Goal: Transaction & Acquisition: Book appointment/travel/reservation

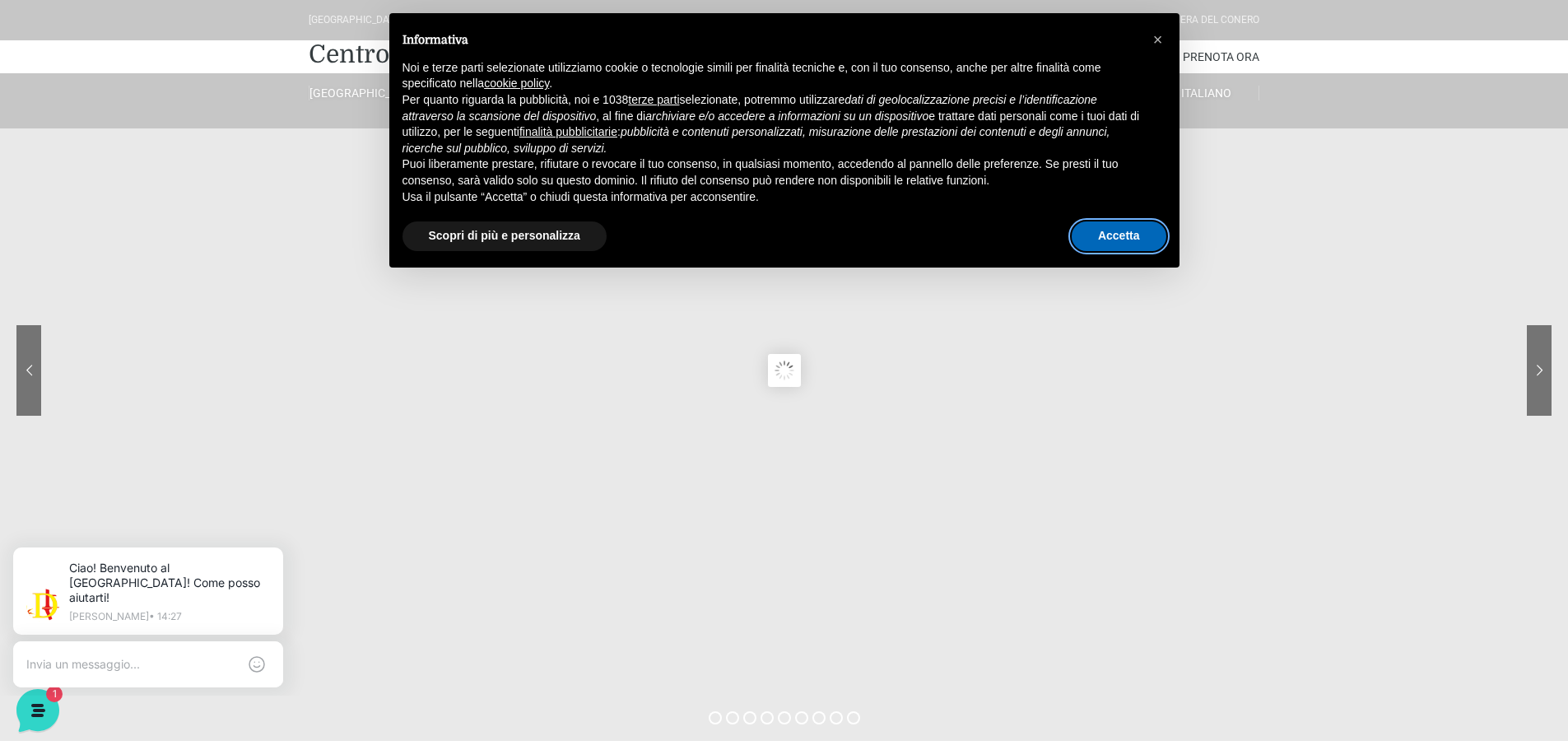
click at [1124, 229] on button "Accetta" at bounding box center [1119, 236] width 95 height 30
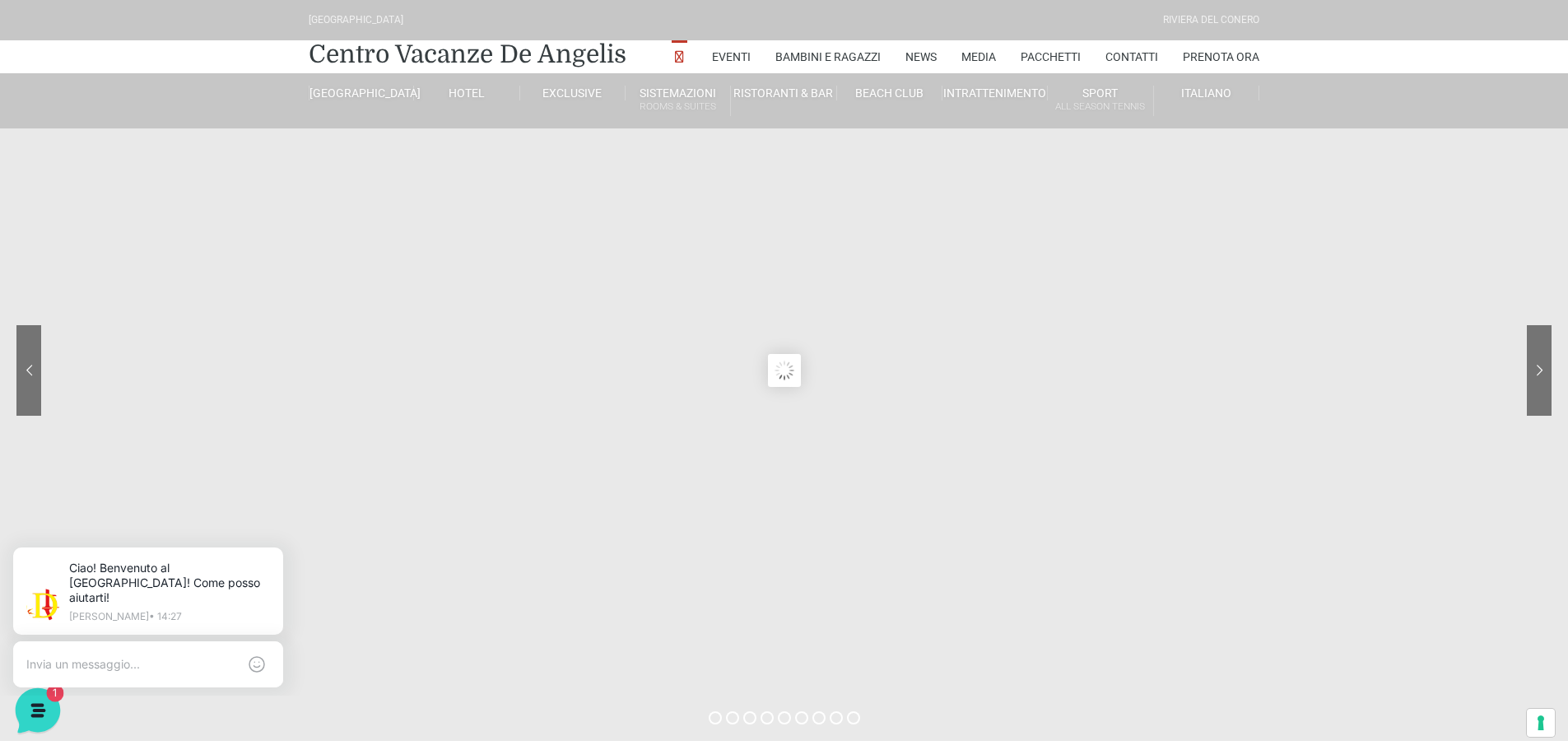
click at [31, 710] on icon at bounding box center [36, 710] width 43 height 43
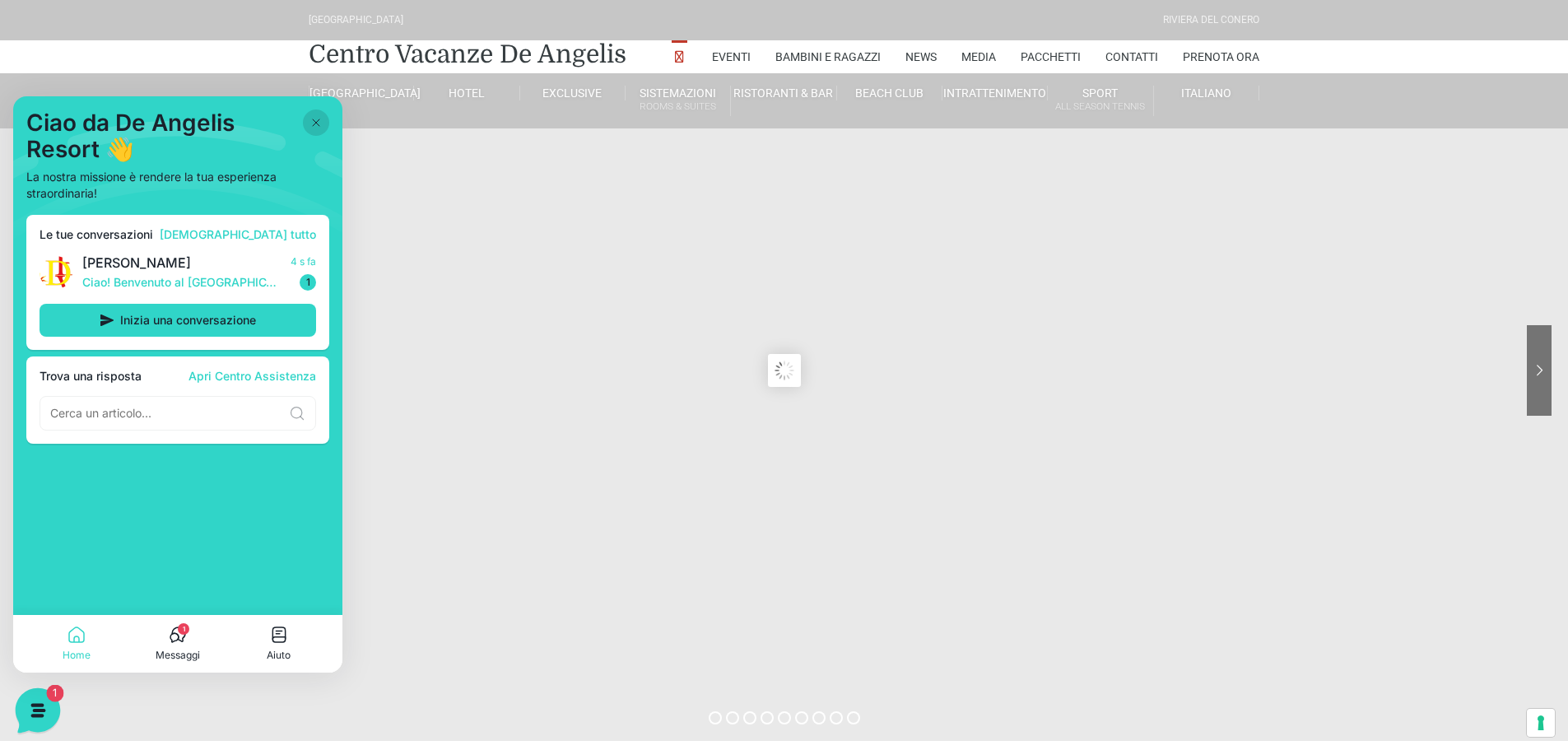
click at [31, 710] on icon at bounding box center [36, 710] width 43 height 43
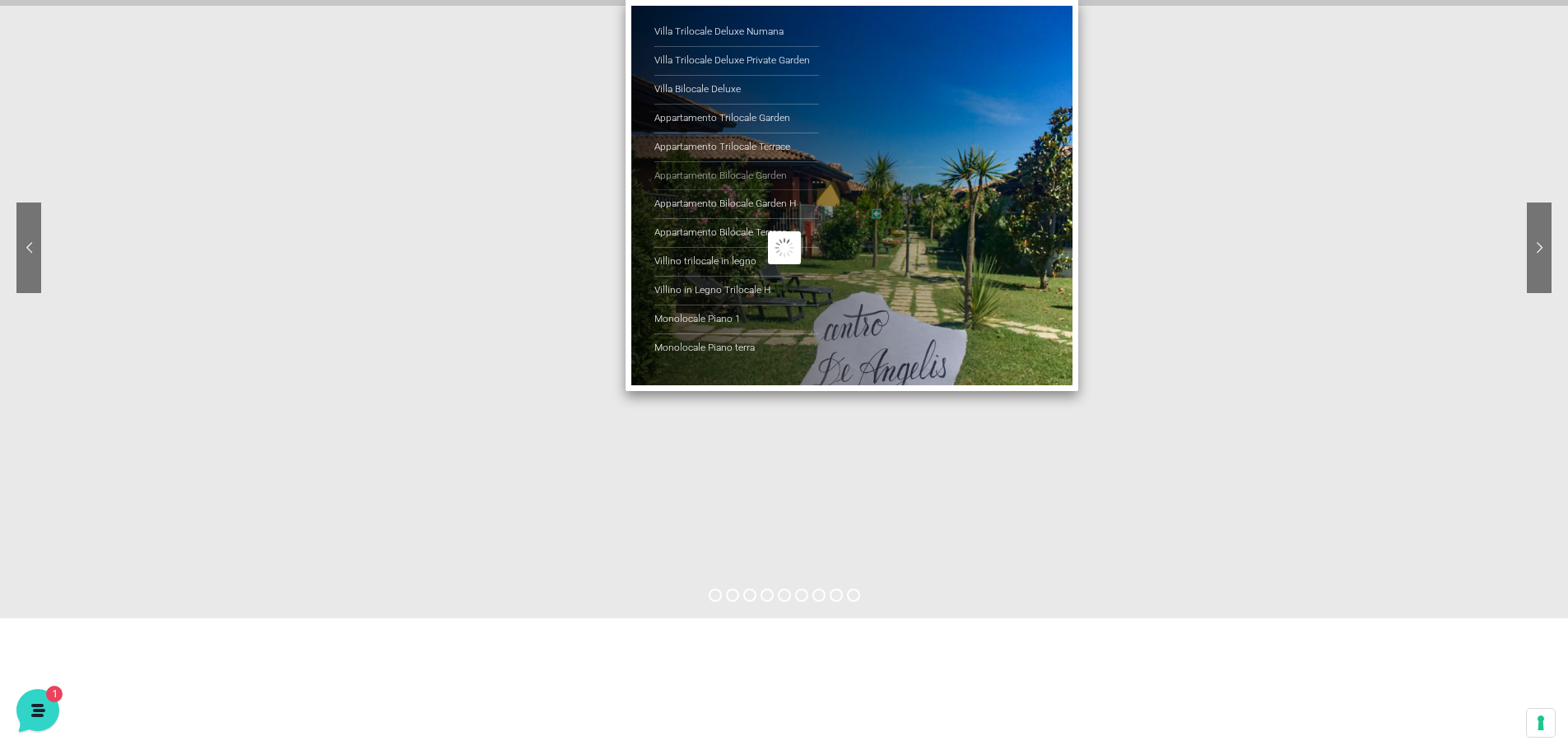
scroll to position [164, 0]
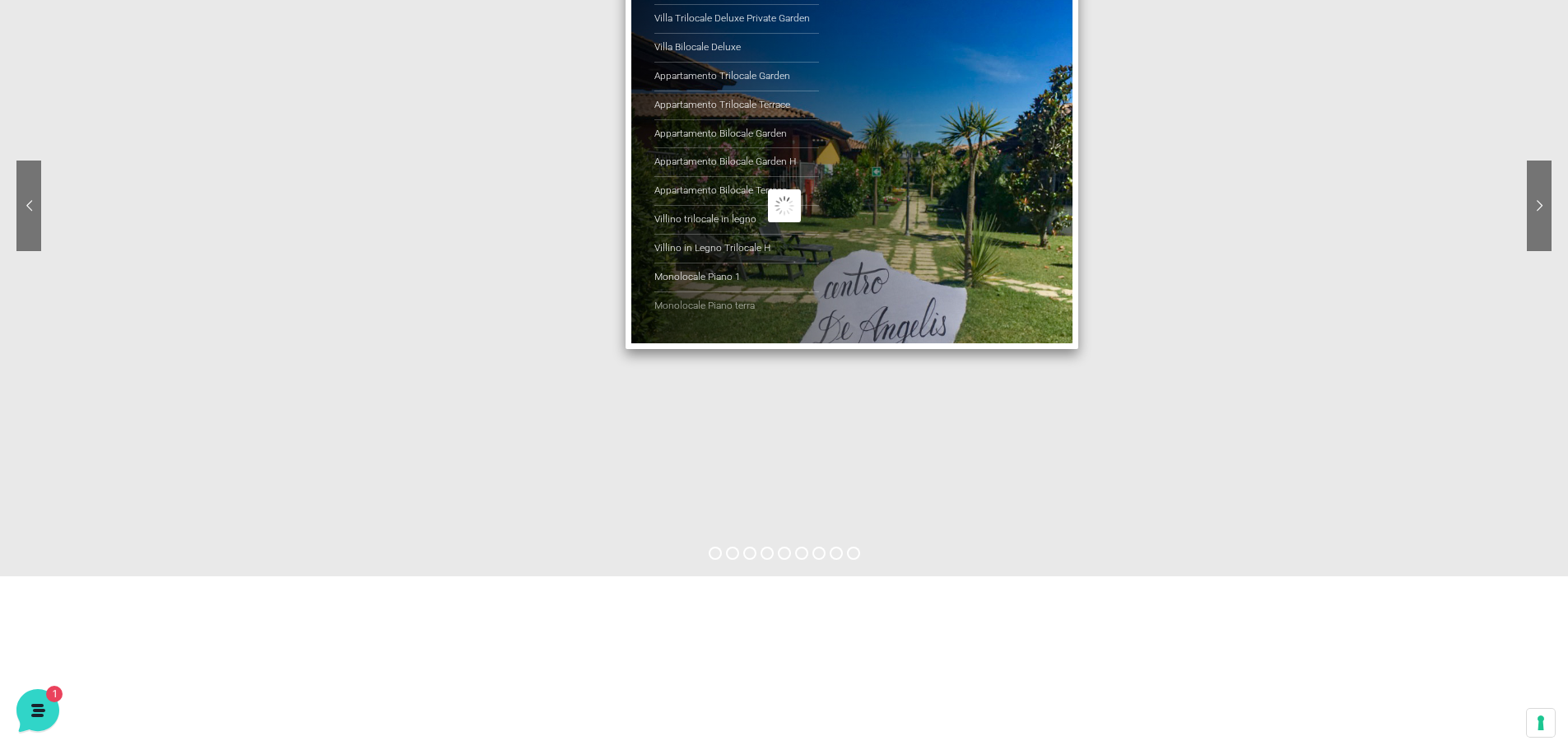
click at [712, 301] on link "Monolocale Piano terra" at bounding box center [737, 306] width 164 height 28
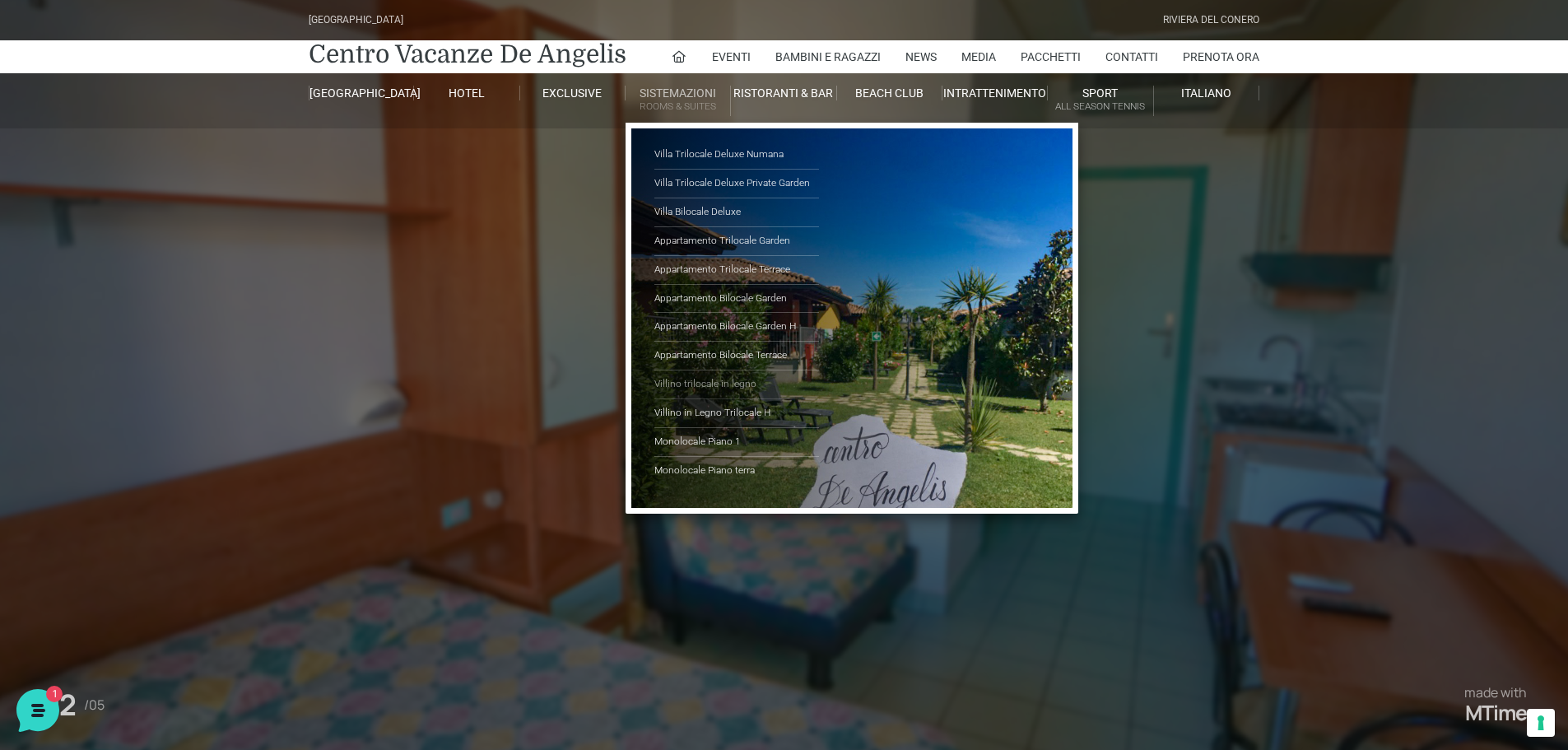
click at [701, 381] on link "Villino trilocale in legno" at bounding box center [737, 385] width 164 height 29
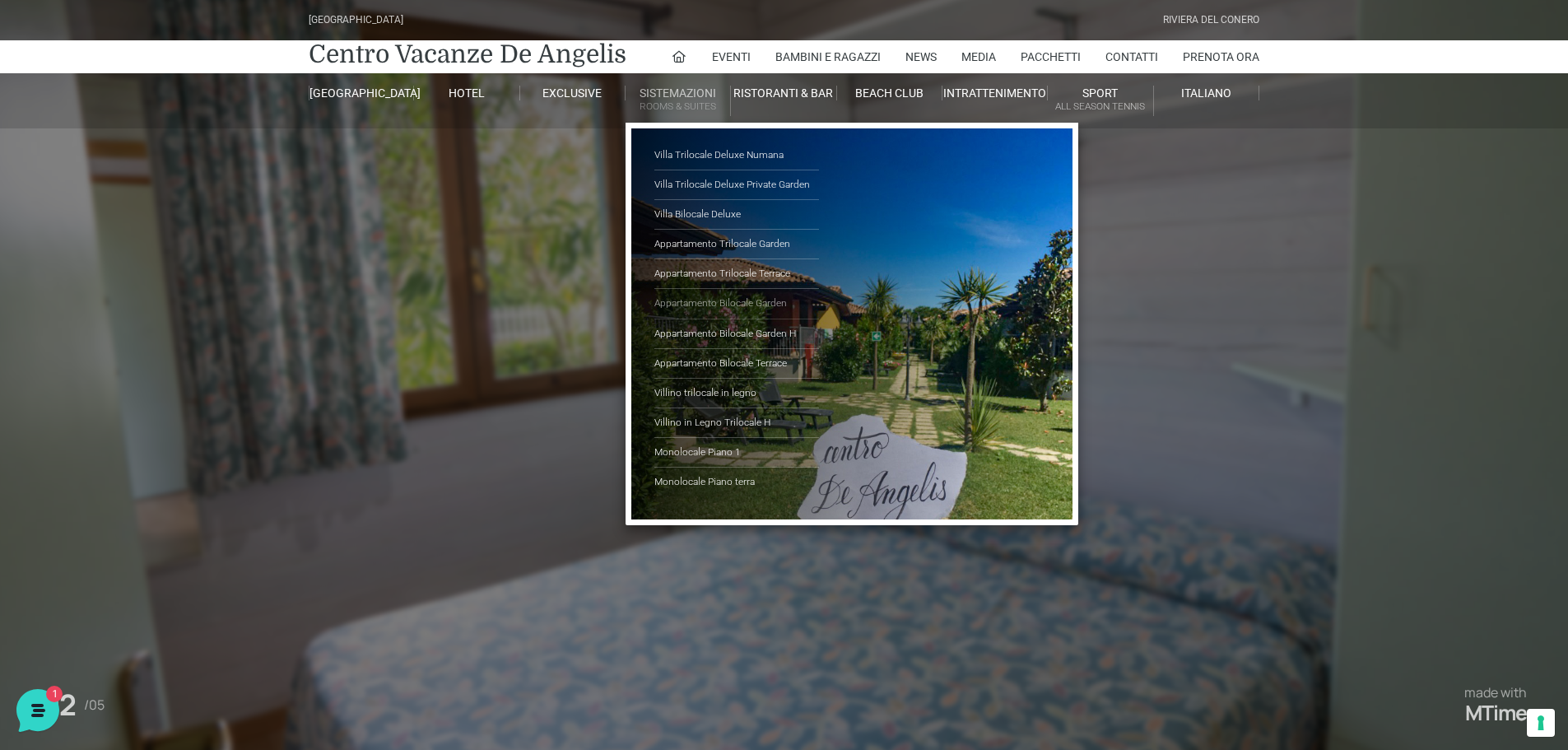
click at [694, 306] on link "Appartamento Bilocale Garden" at bounding box center [737, 304] width 164 height 30
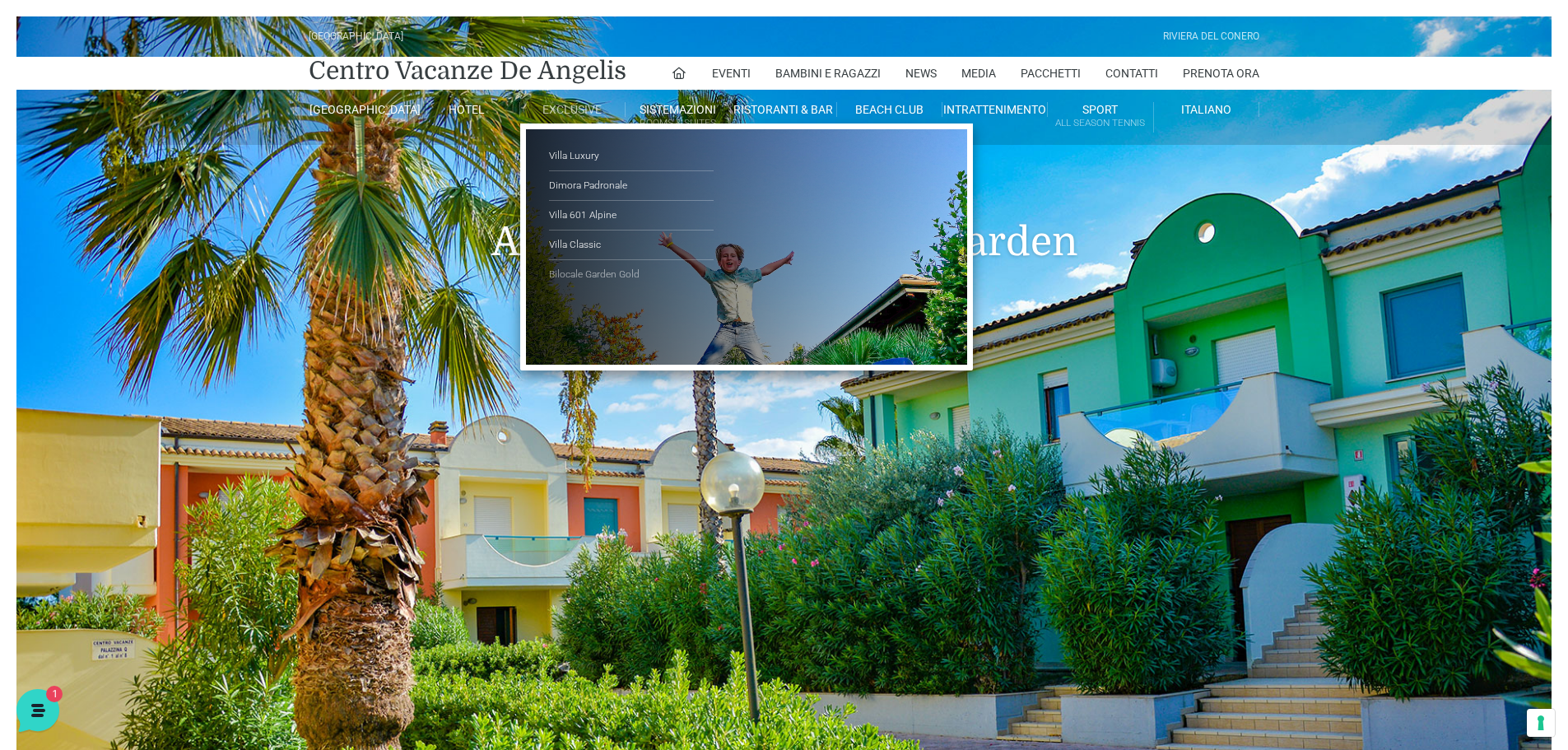
click at [585, 278] on link "Bilocale Garden Gold" at bounding box center [631, 274] width 164 height 29
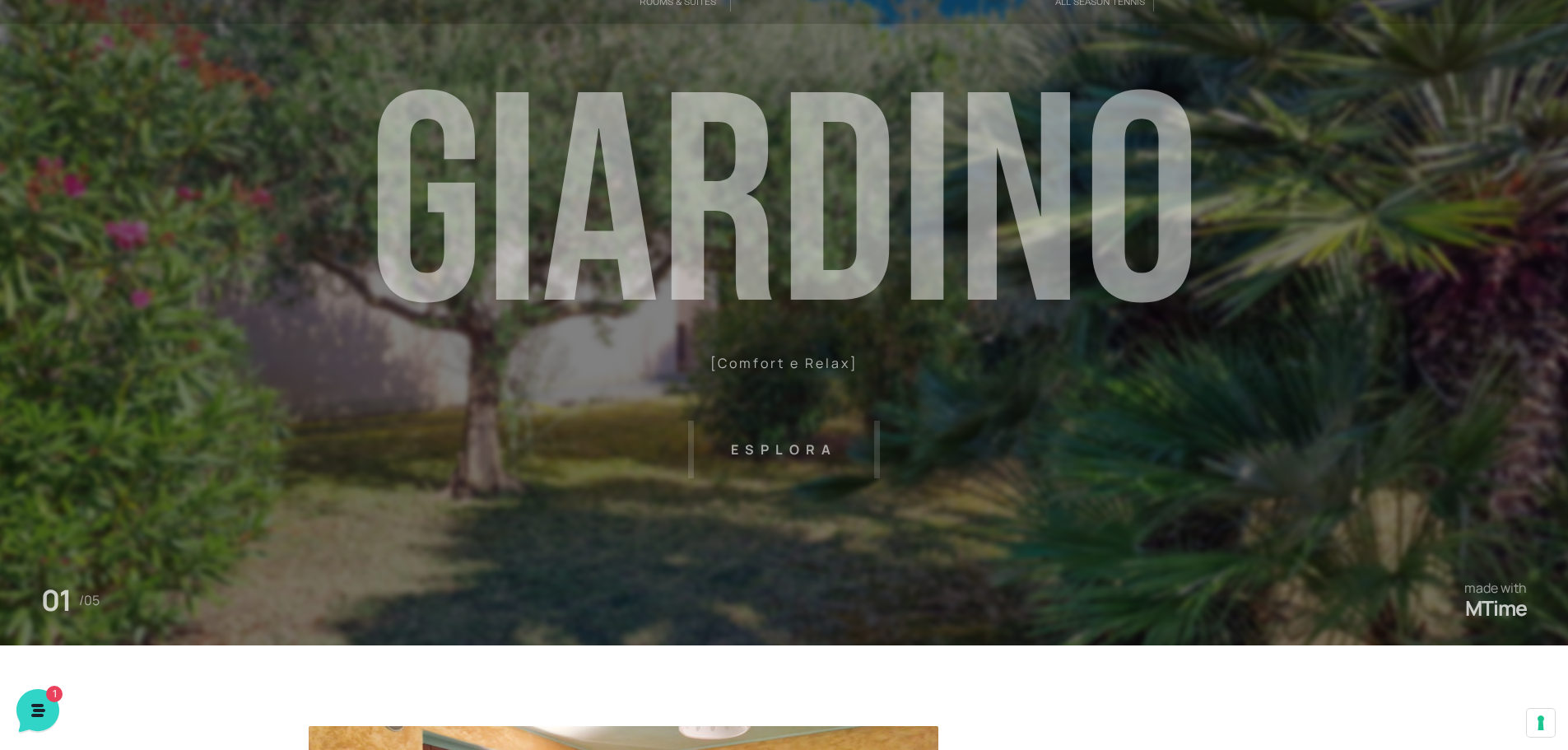
scroll to position [83, 0]
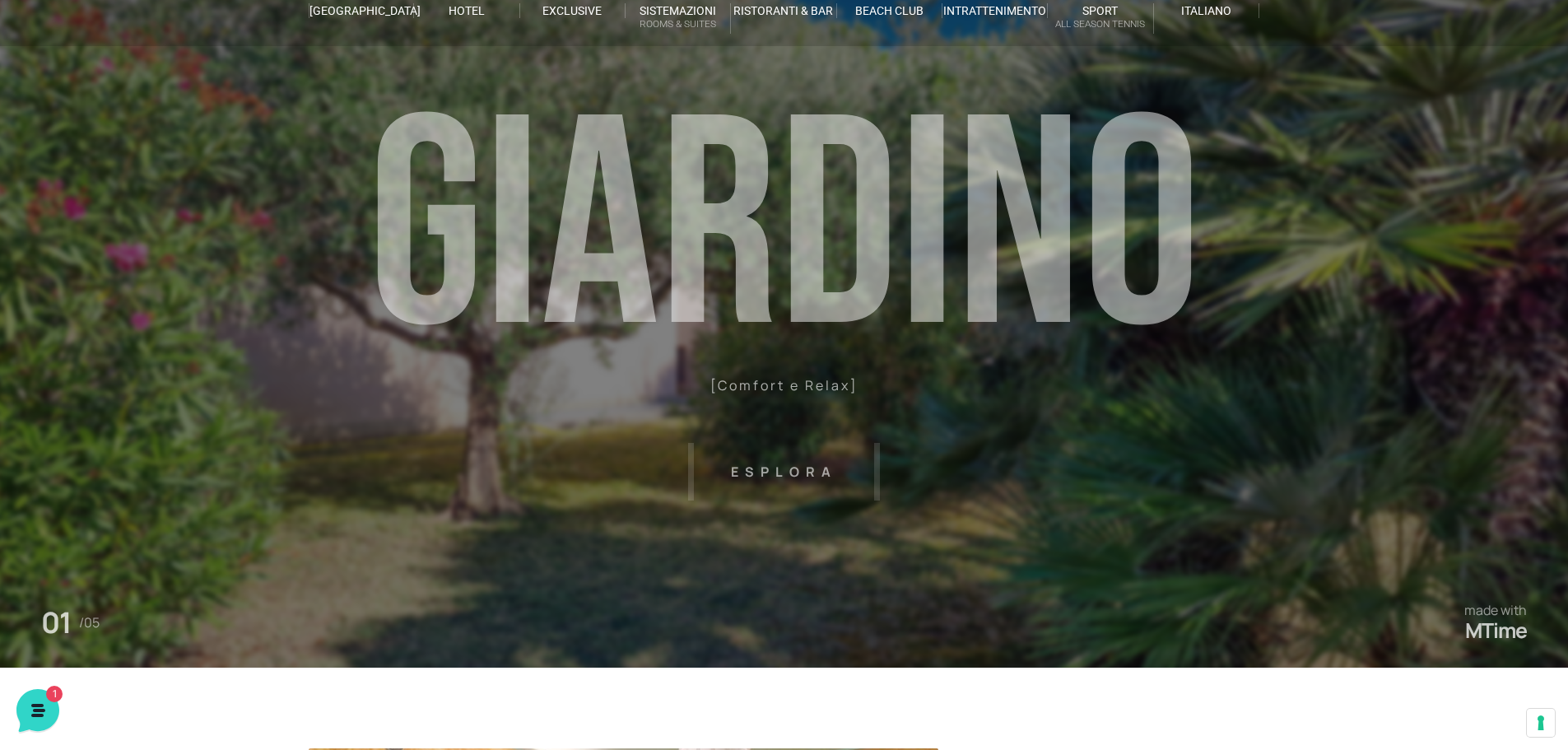
click at [767, 472] on header "Villaggio Hotel Resort Riviera Del Conero Centro Vacanze De Angelis Eventi Miss…" at bounding box center [784, 287] width 1568 height 741
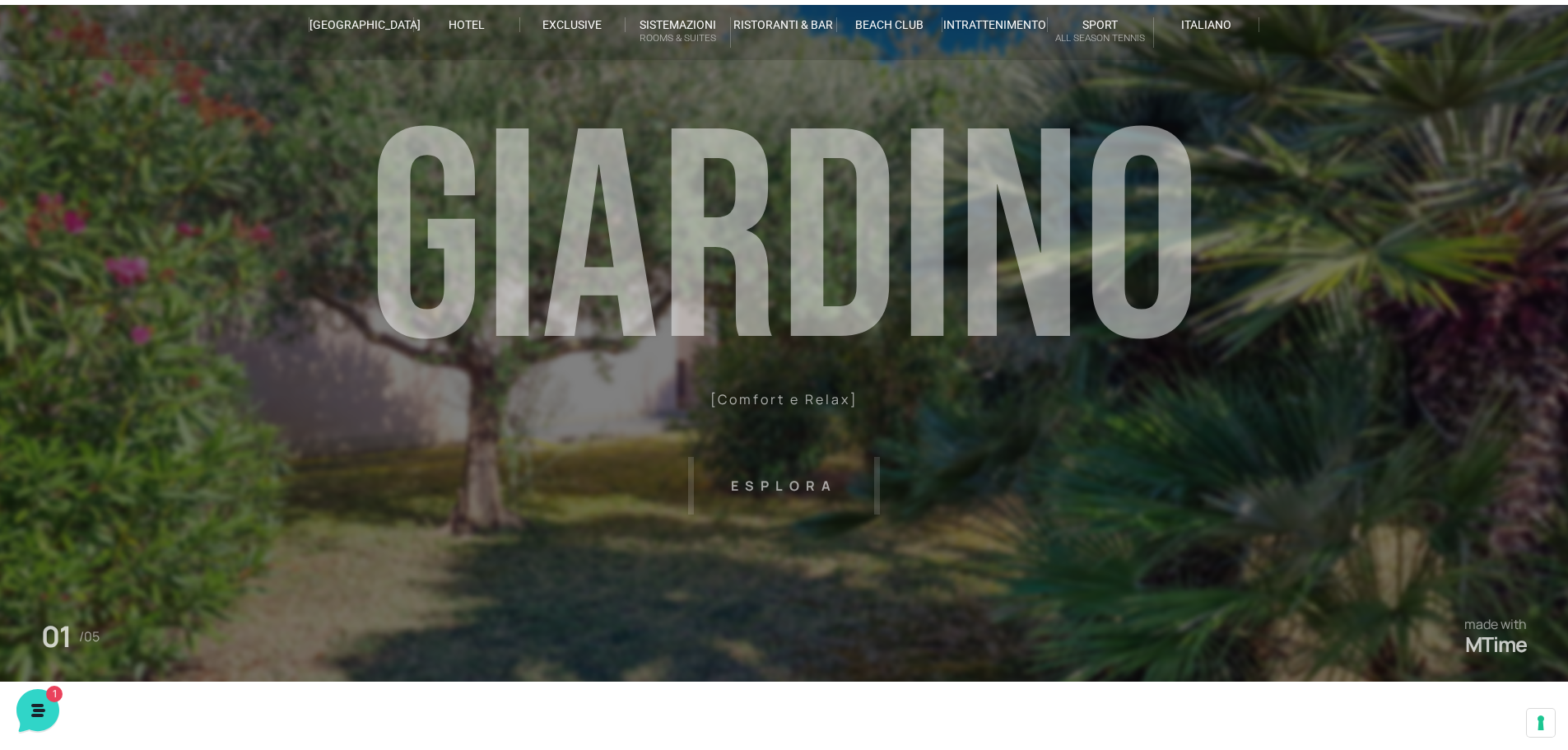
scroll to position [0, 0]
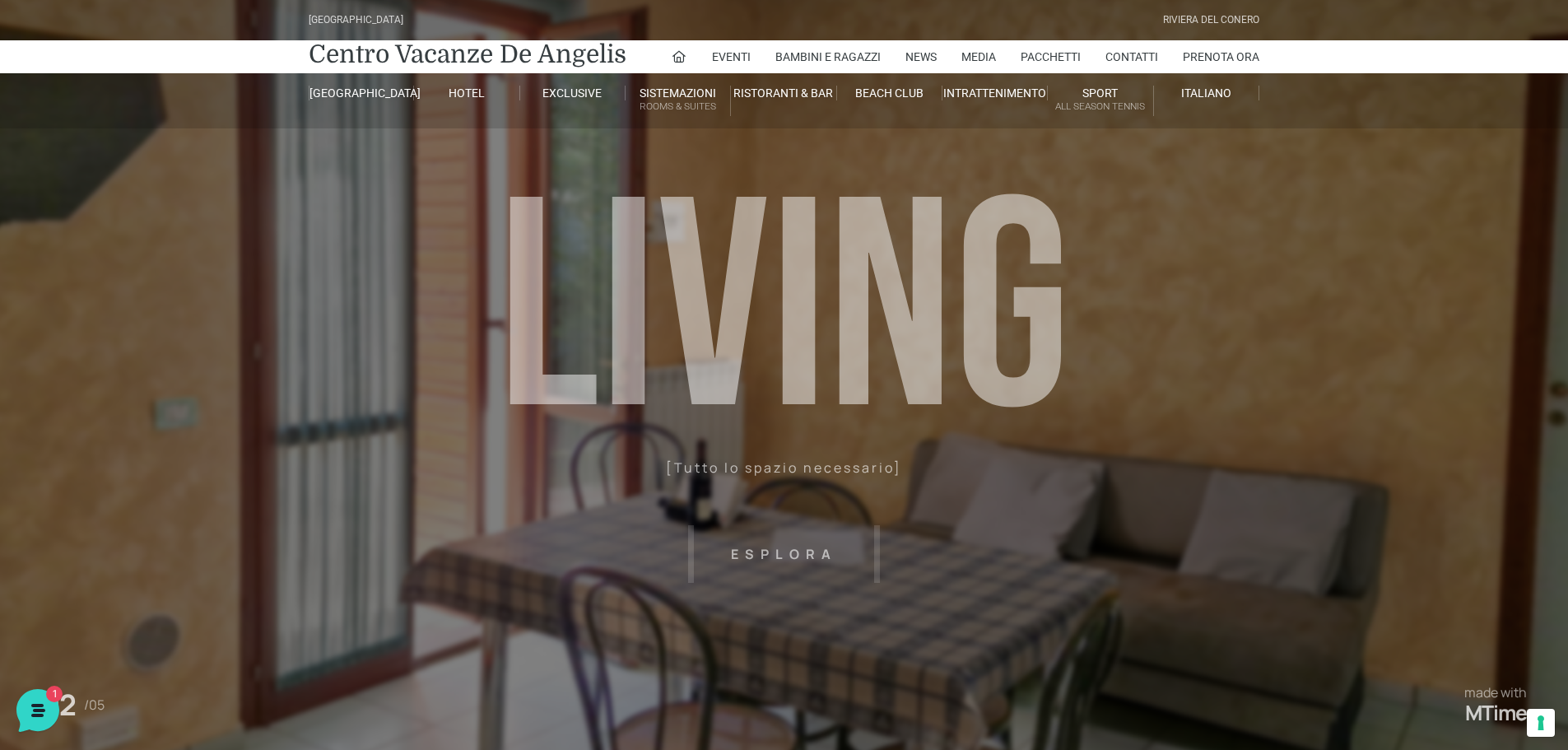
click at [1112, 386] on header "Villaggio Hotel Resort Riviera Del Conero Centro Vacanze De Angelis Eventi Miss…" at bounding box center [784, 370] width 1568 height 741
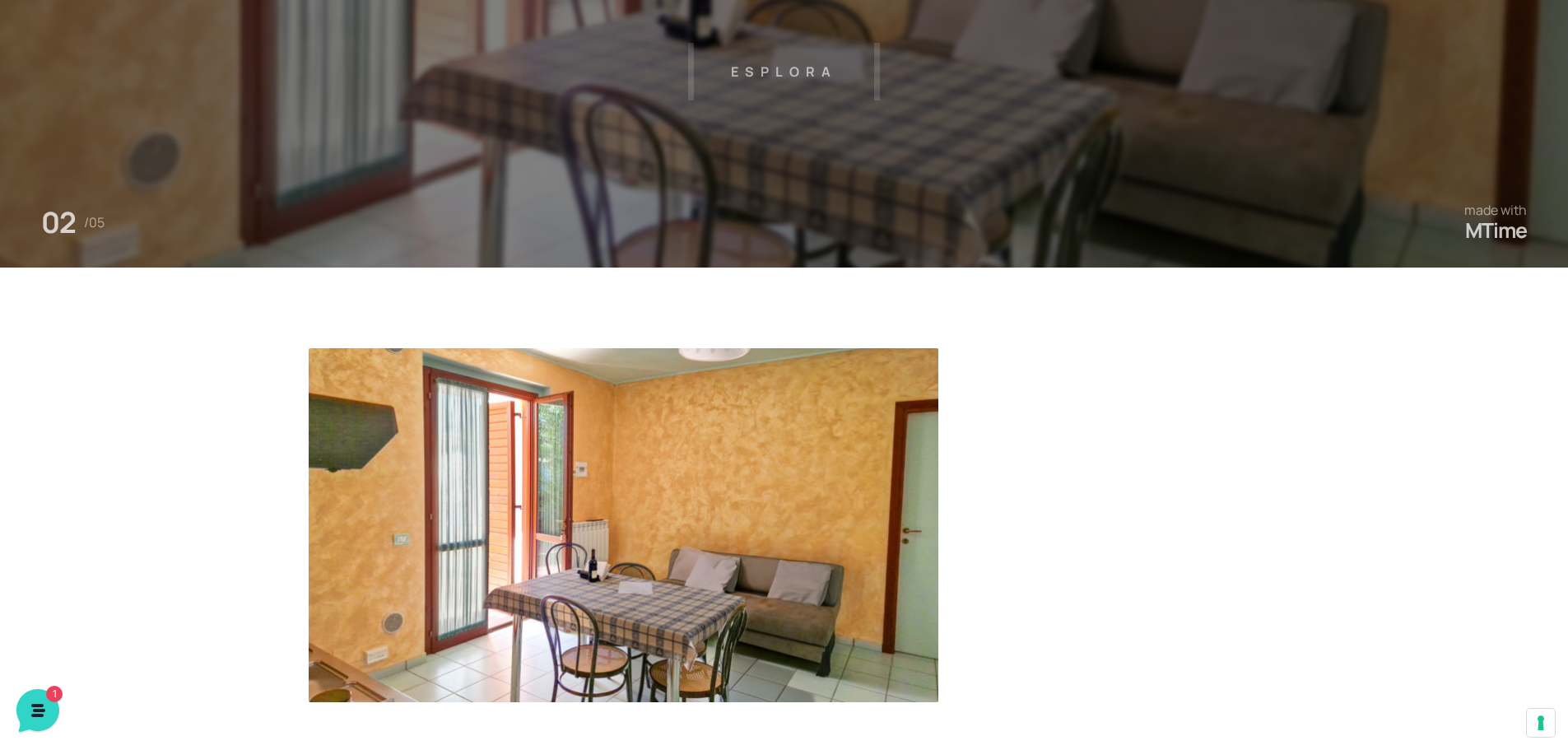
scroll to position [494, 0]
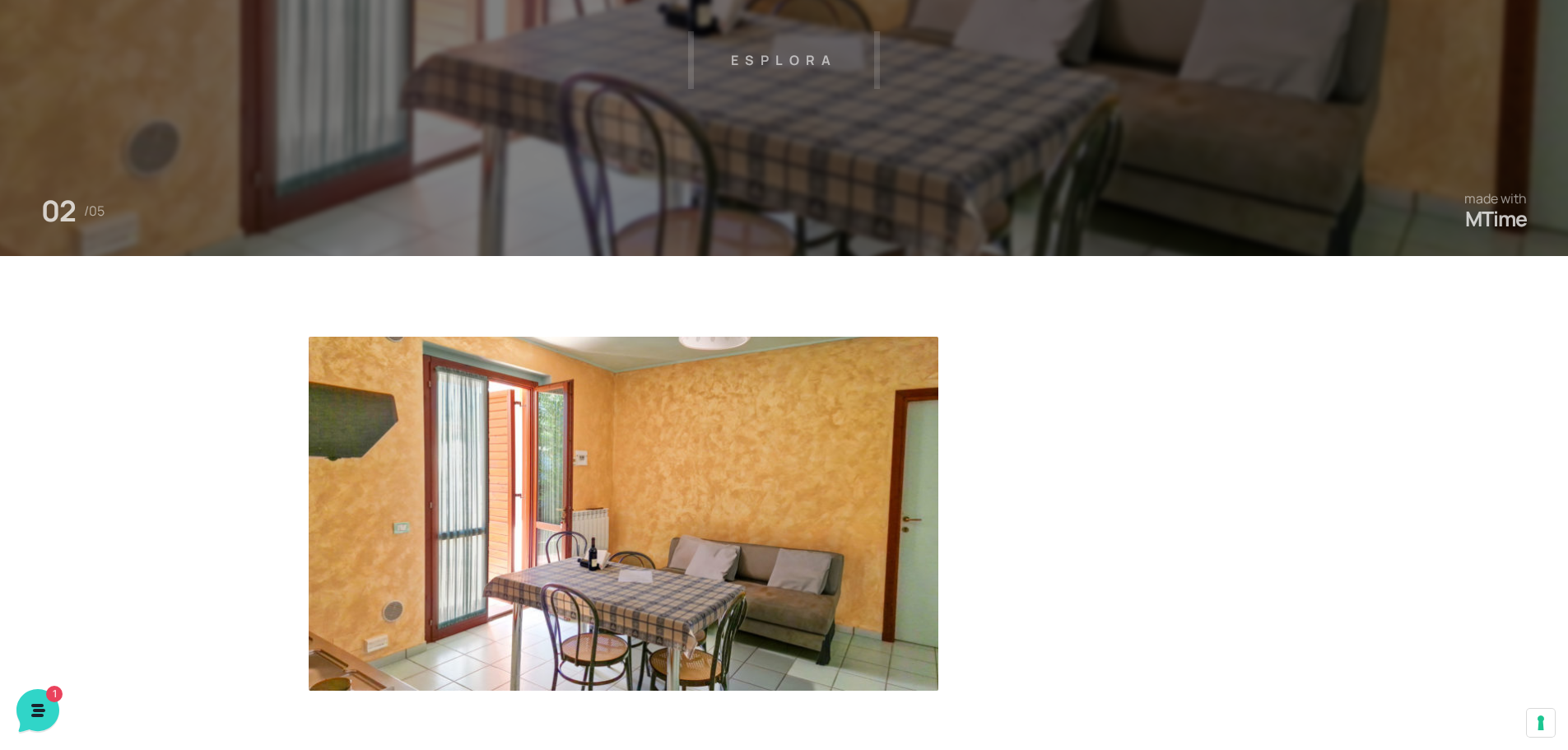
click at [628, 530] on img at bounding box center [623, 514] width 630 height 354
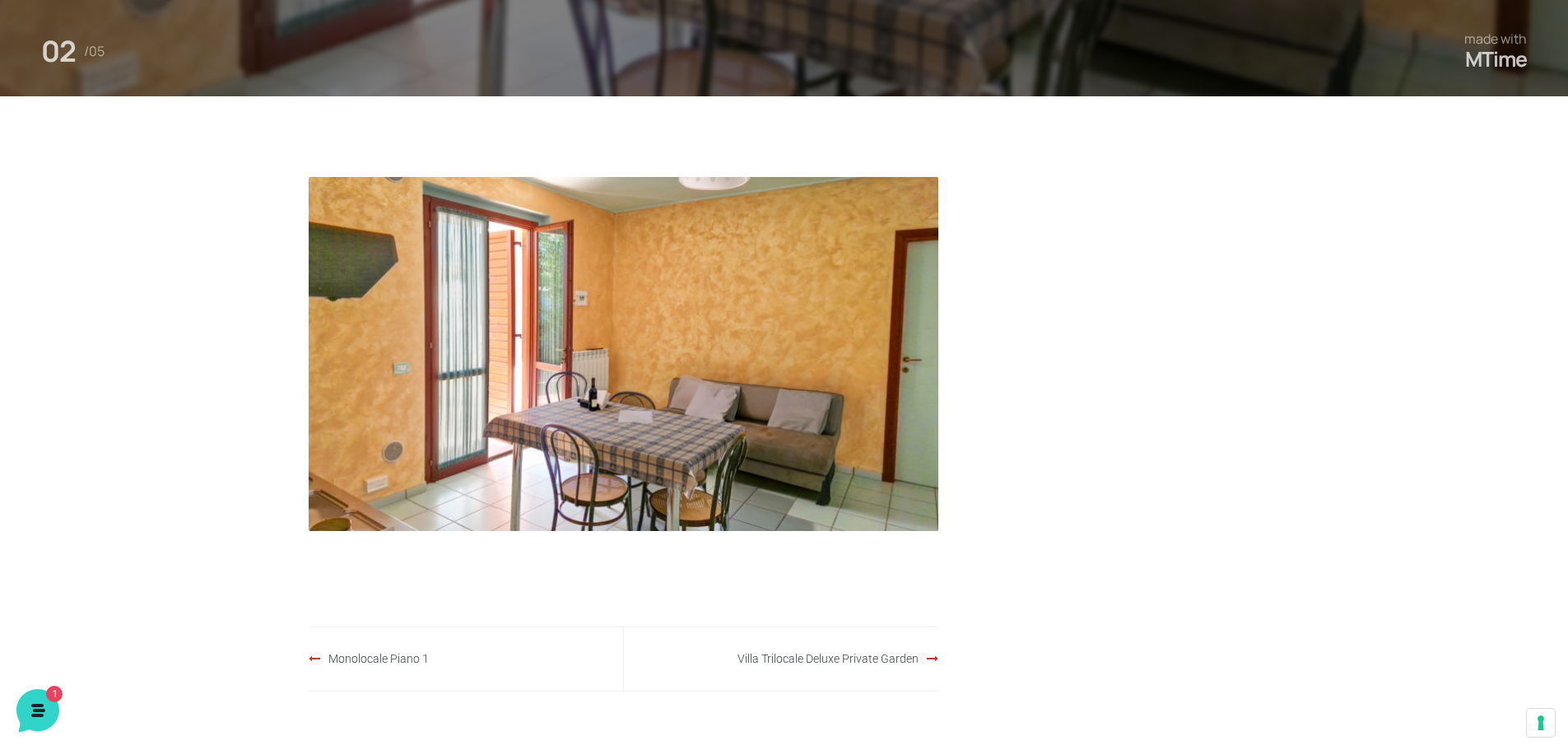
scroll to position [824, 0]
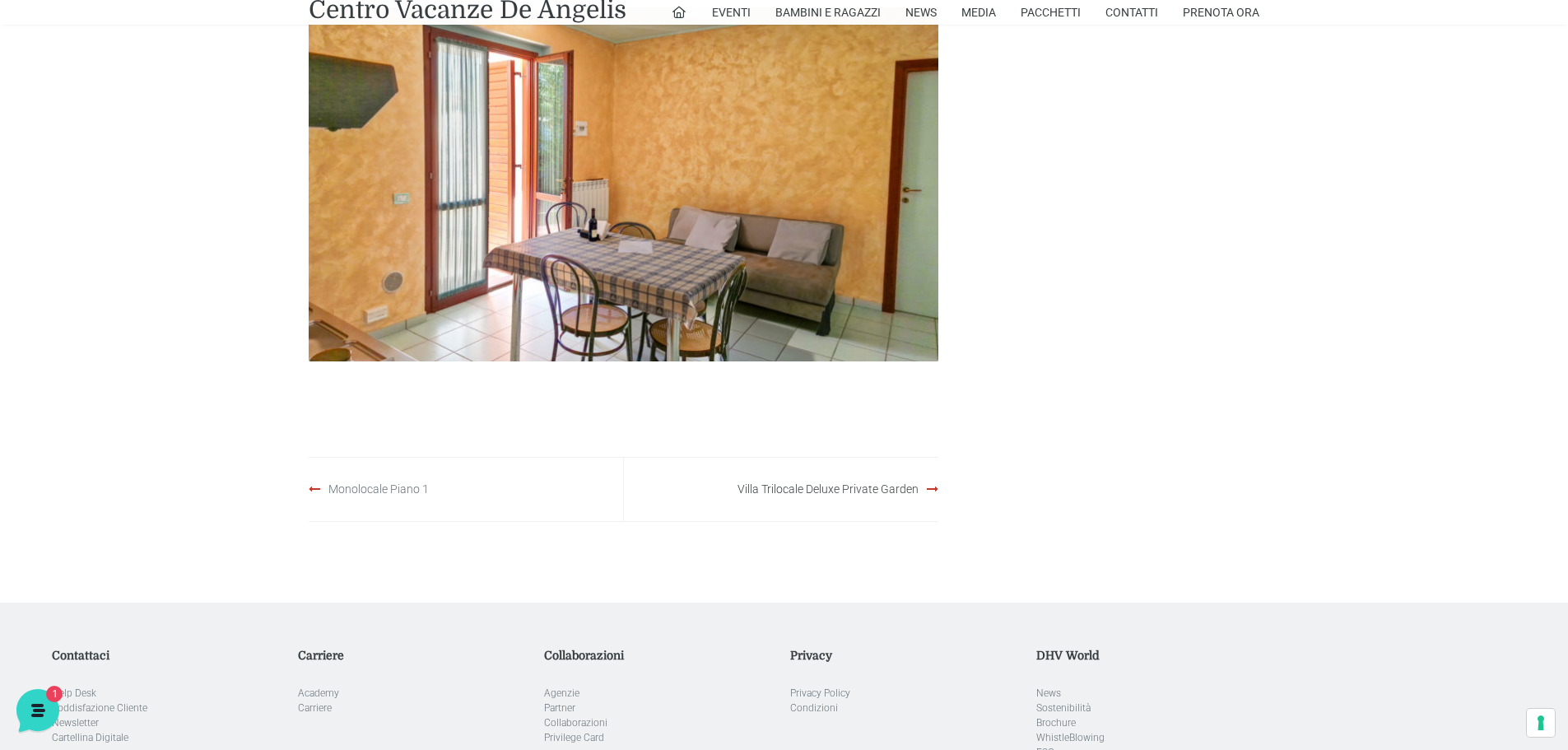
click at [358, 488] on link "Monolocale Piano 1" at bounding box center [379, 489] width 101 height 13
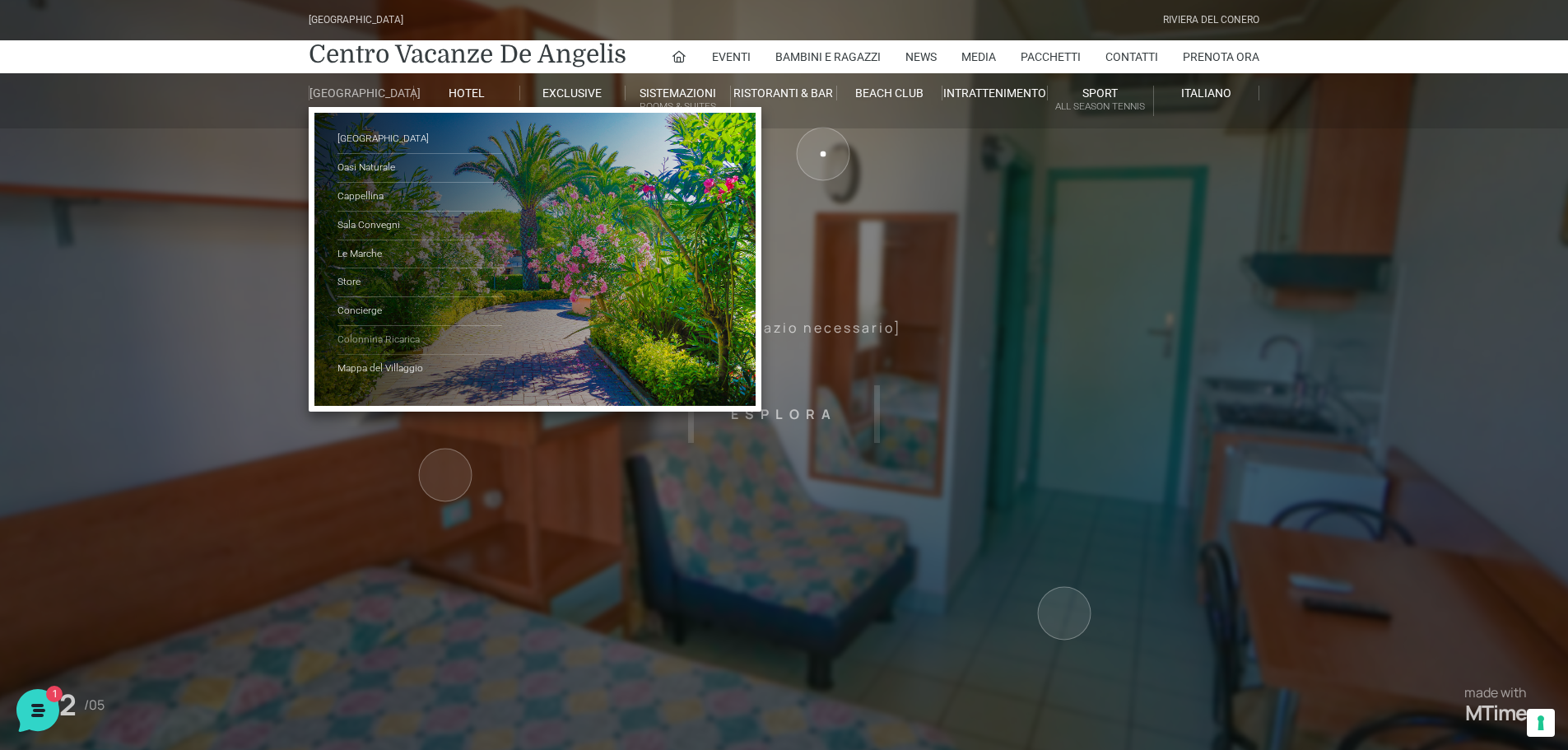
click at [379, 353] on link "Colonnina Ricarica" at bounding box center [419, 340] width 164 height 29
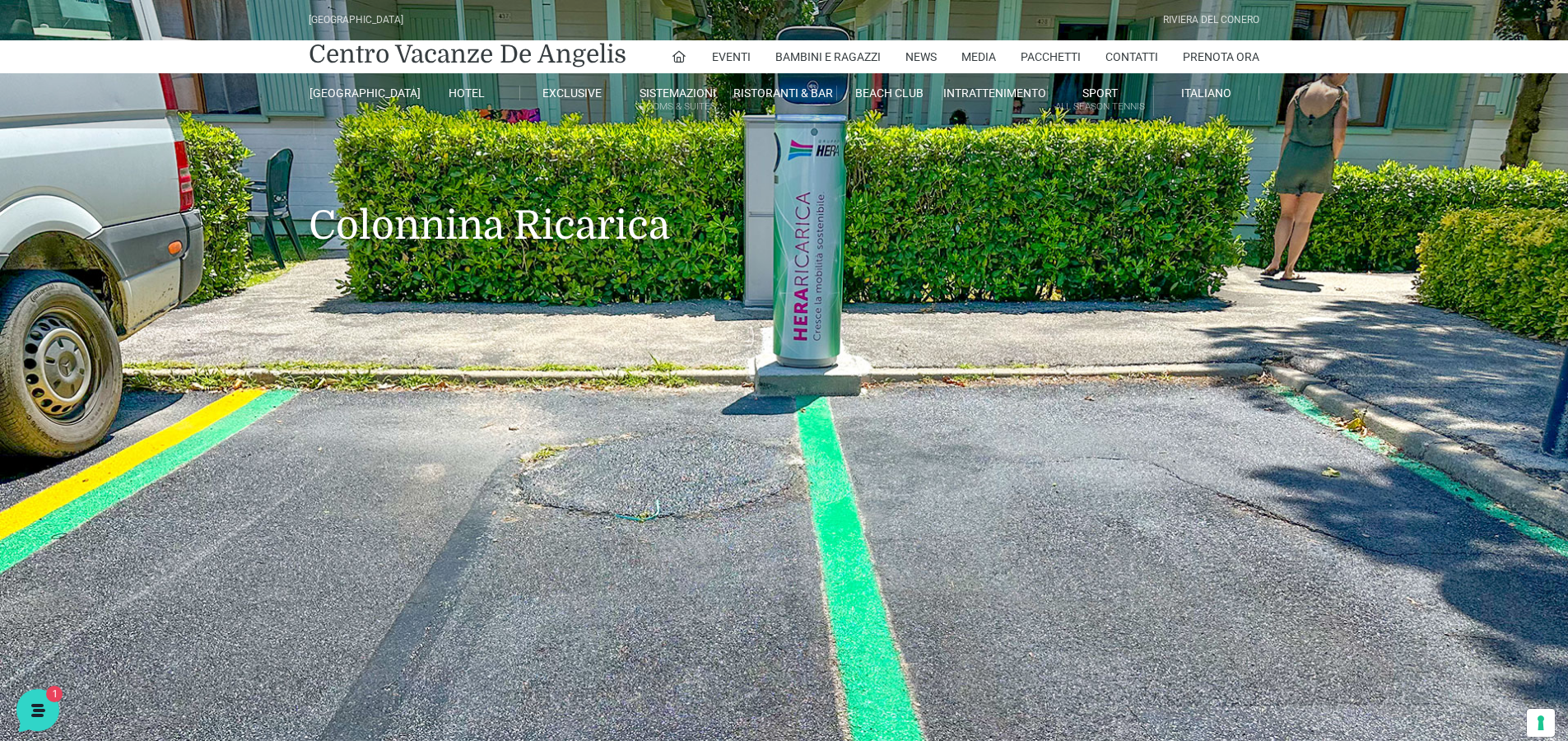
click at [1082, 54] on ul "Eventi Miss Italia Cerimonie Team building Bambini e Ragazzi Holly Beach Club H…" at bounding box center [965, 57] width 589 height 33
click at [1054, 55] on link "Pacchetti" at bounding box center [1050, 57] width 60 height 33
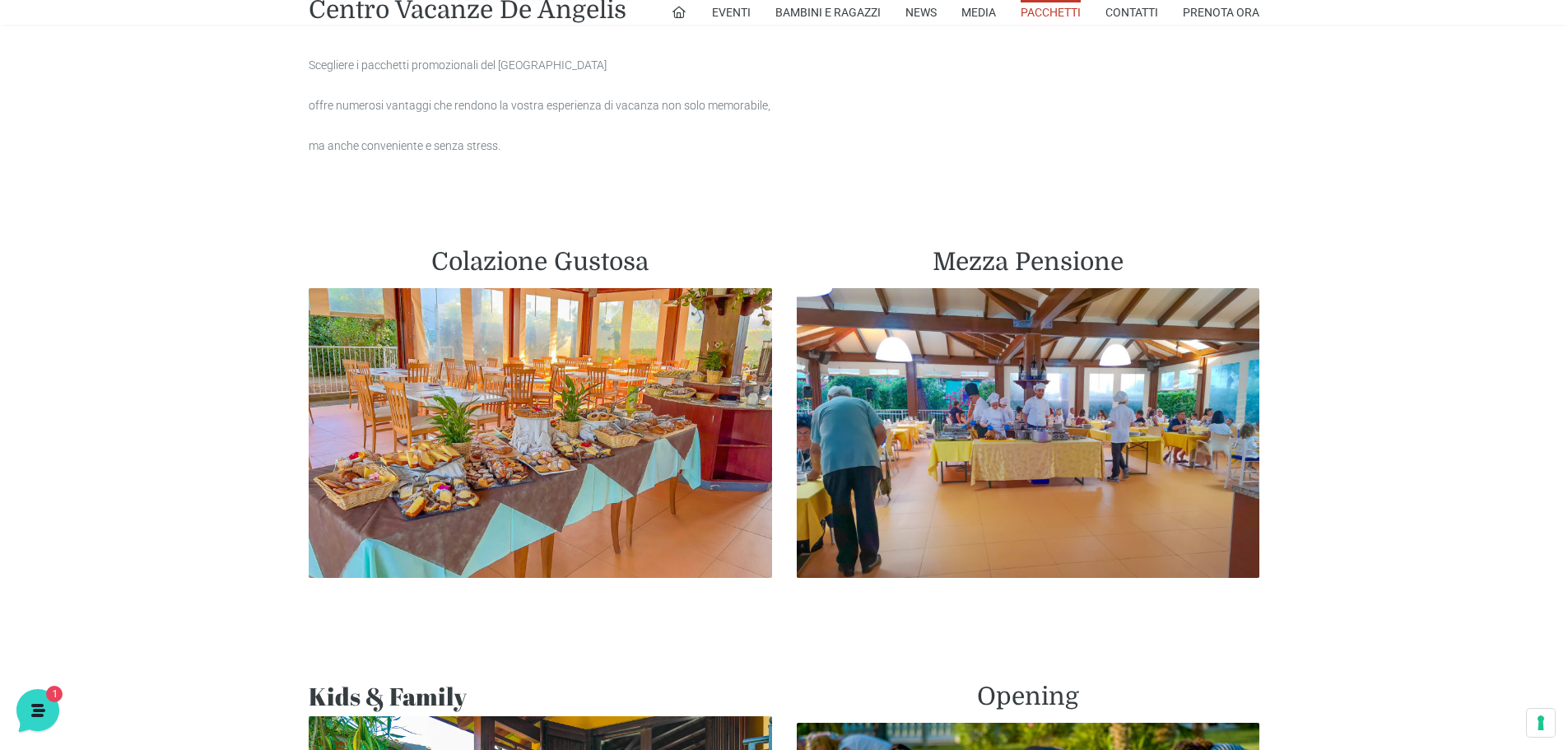
scroll to position [741, 0]
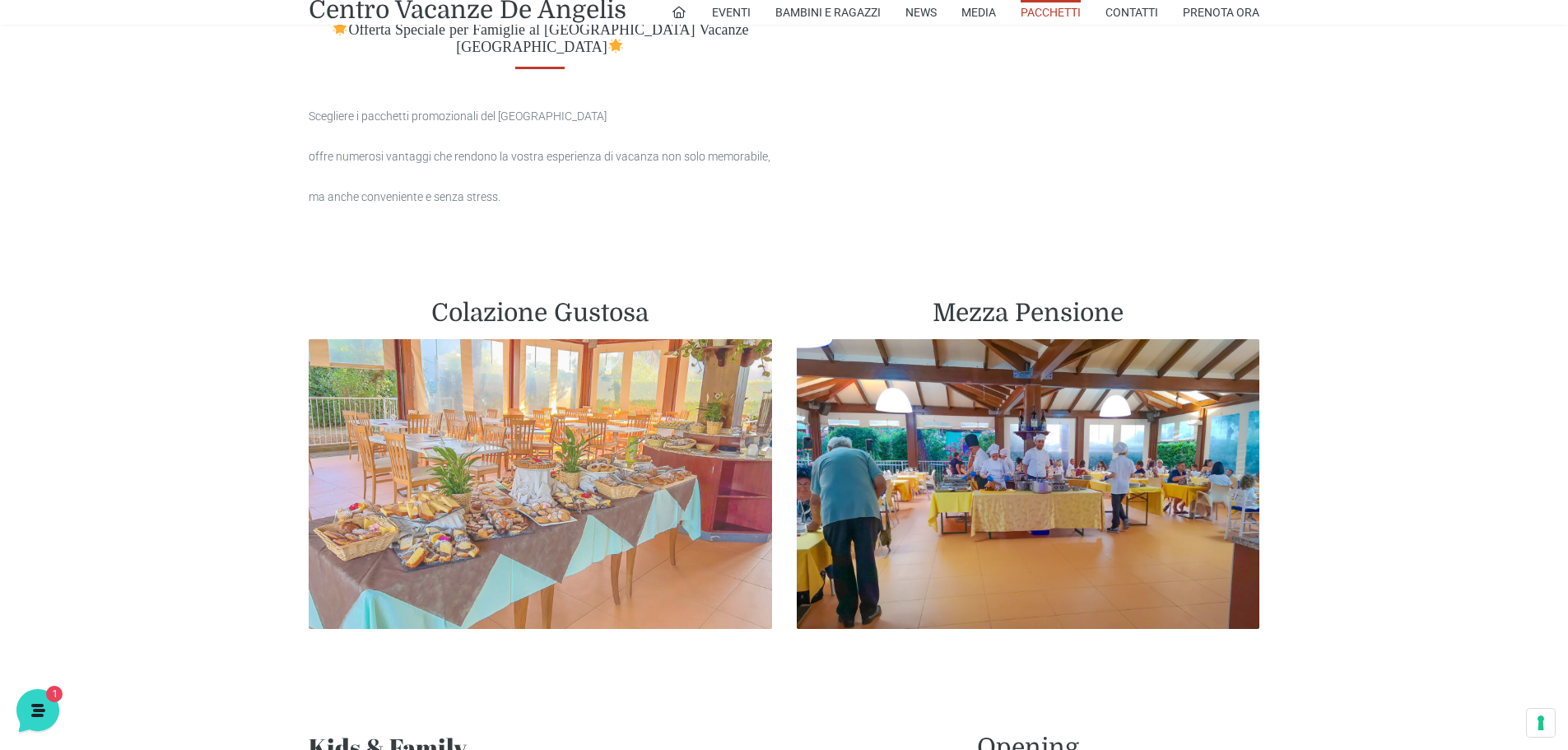
click at [512, 447] on img at bounding box center [540, 484] width 463 height 290
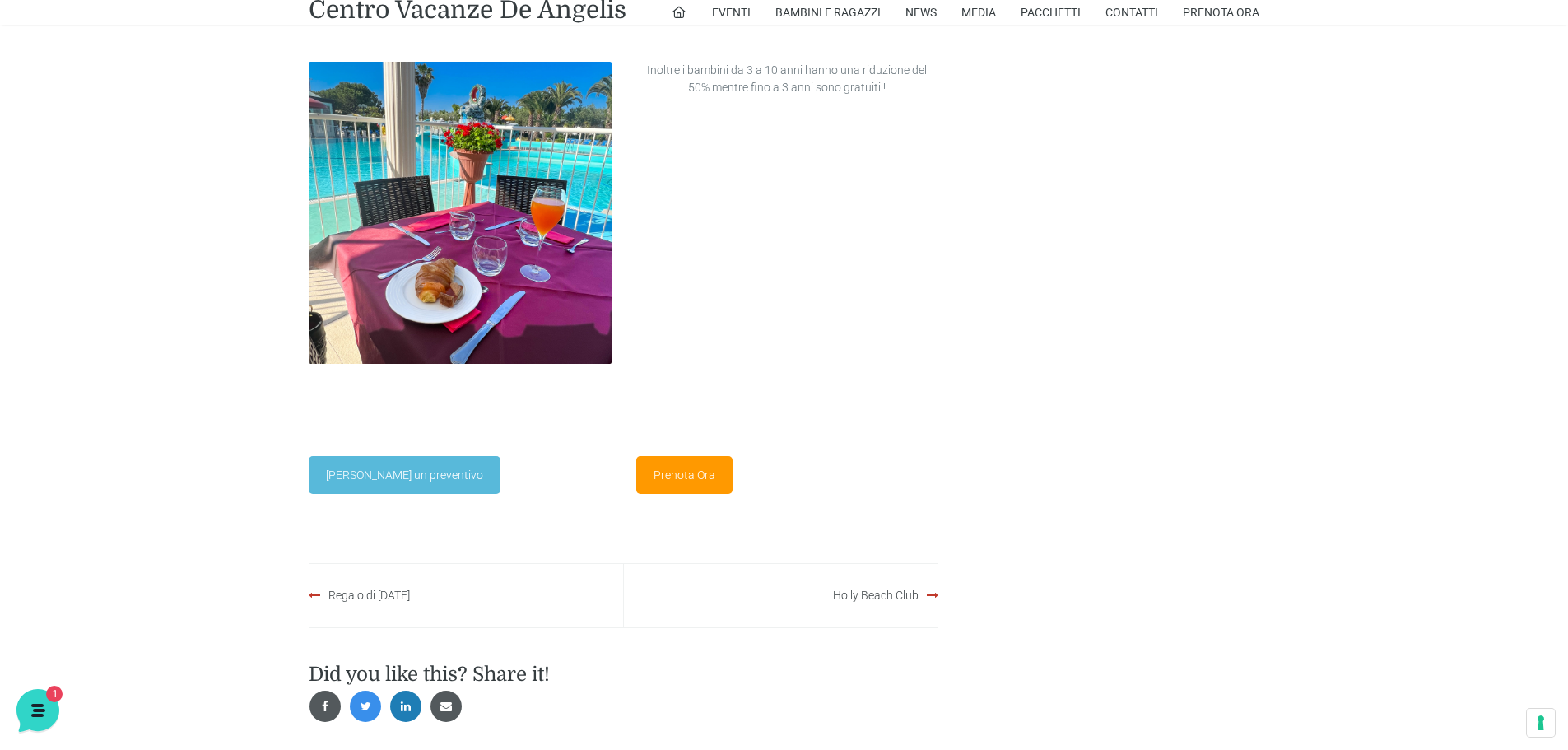
scroll to position [1977, 0]
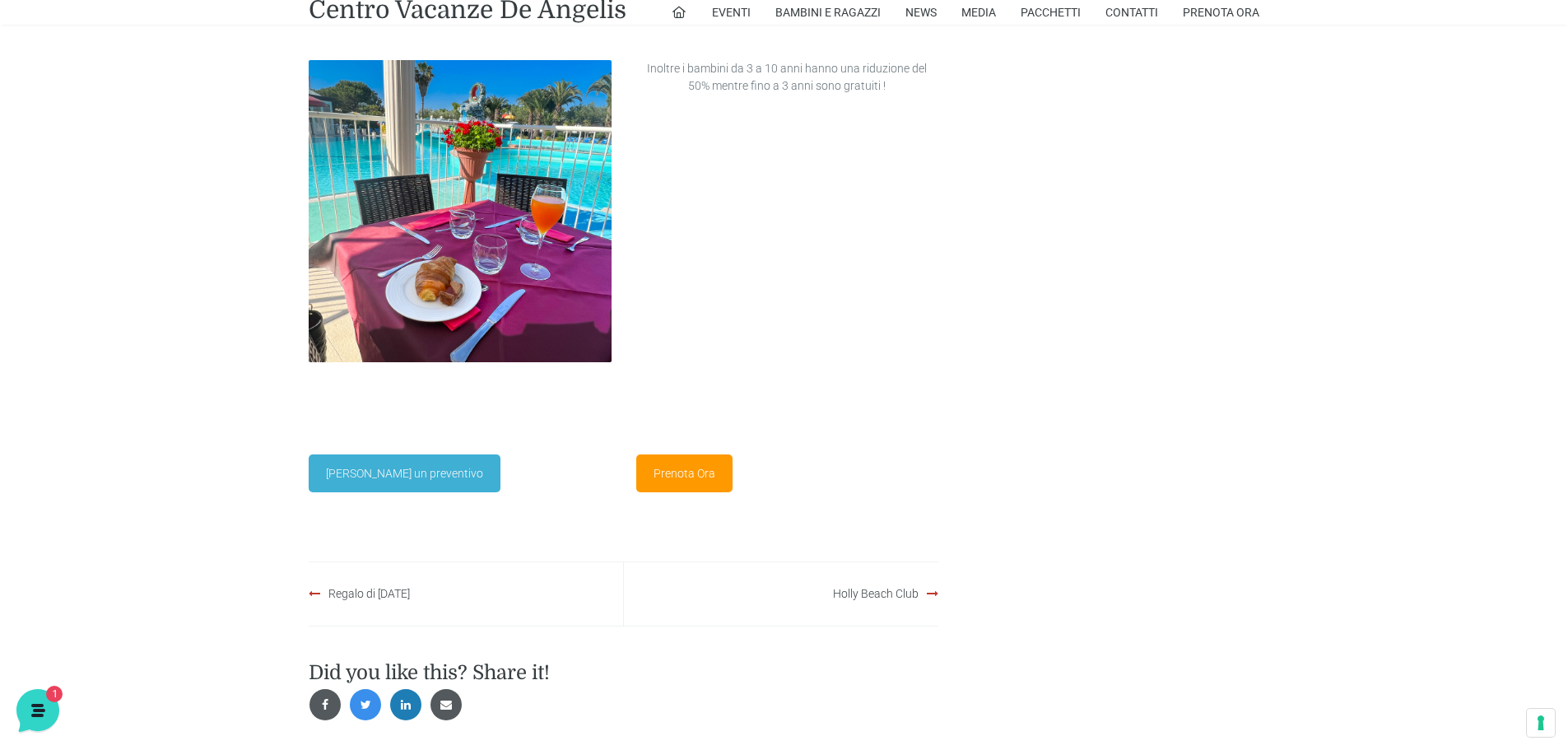
click at [407, 477] on link "Richiedi un preventivo" at bounding box center [405, 473] width 192 height 38
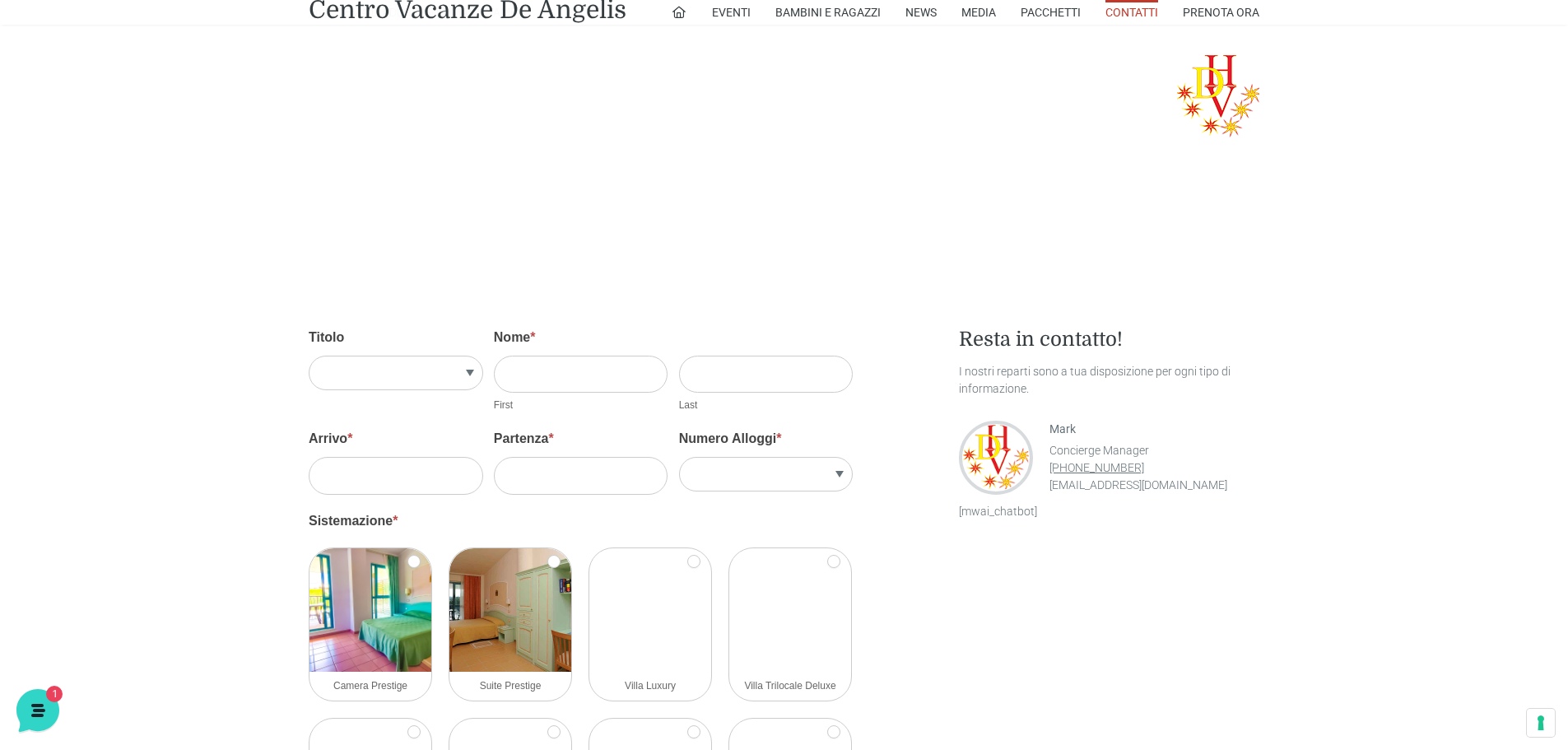
scroll to position [1236, 0]
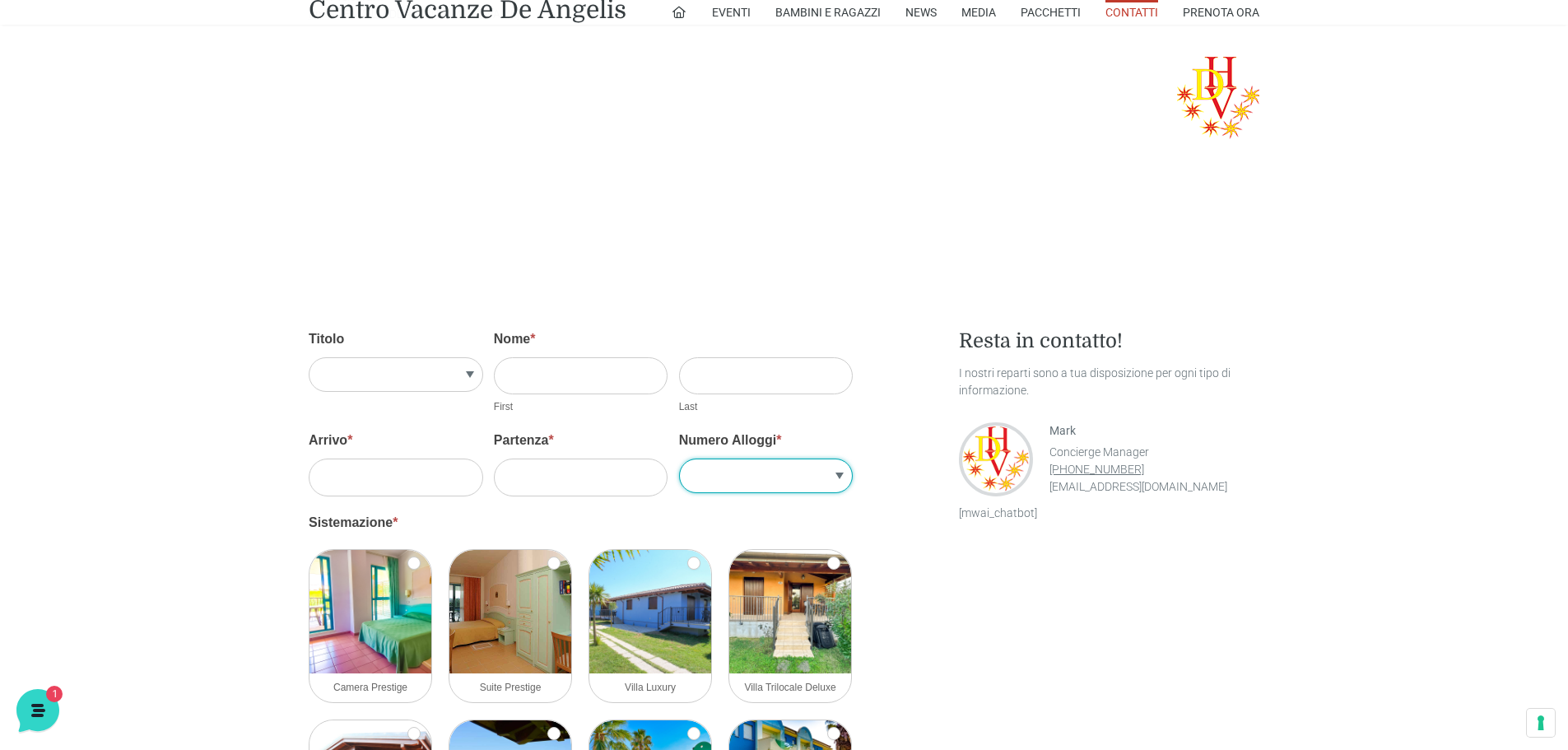
click at [743, 475] on select "1 2 3 4 5" at bounding box center [766, 476] width 174 height 35
select select "1"
click at [680, 458] on select "1 2 3 4 5" at bounding box center [766, 476] width 174 height 35
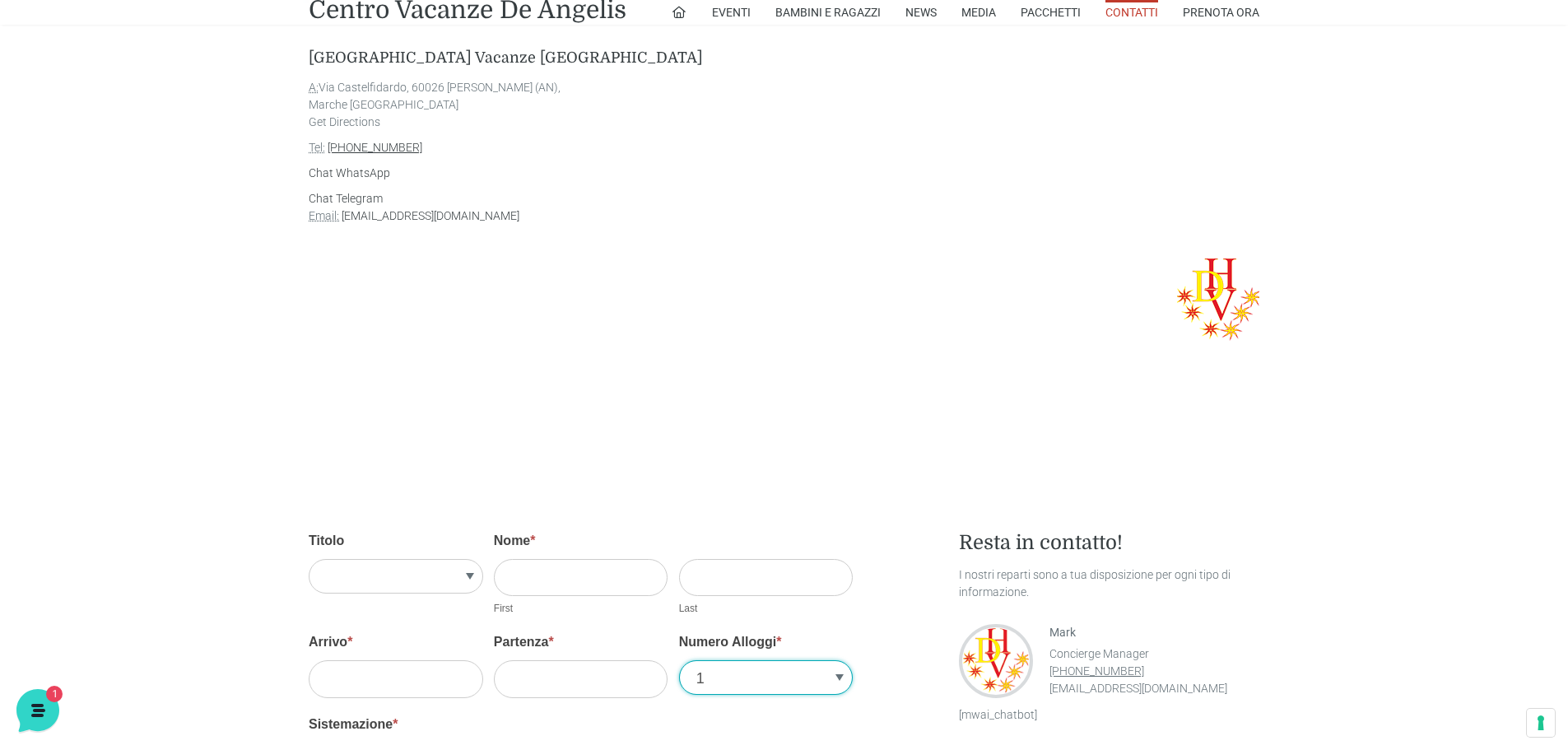
scroll to position [741, 0]
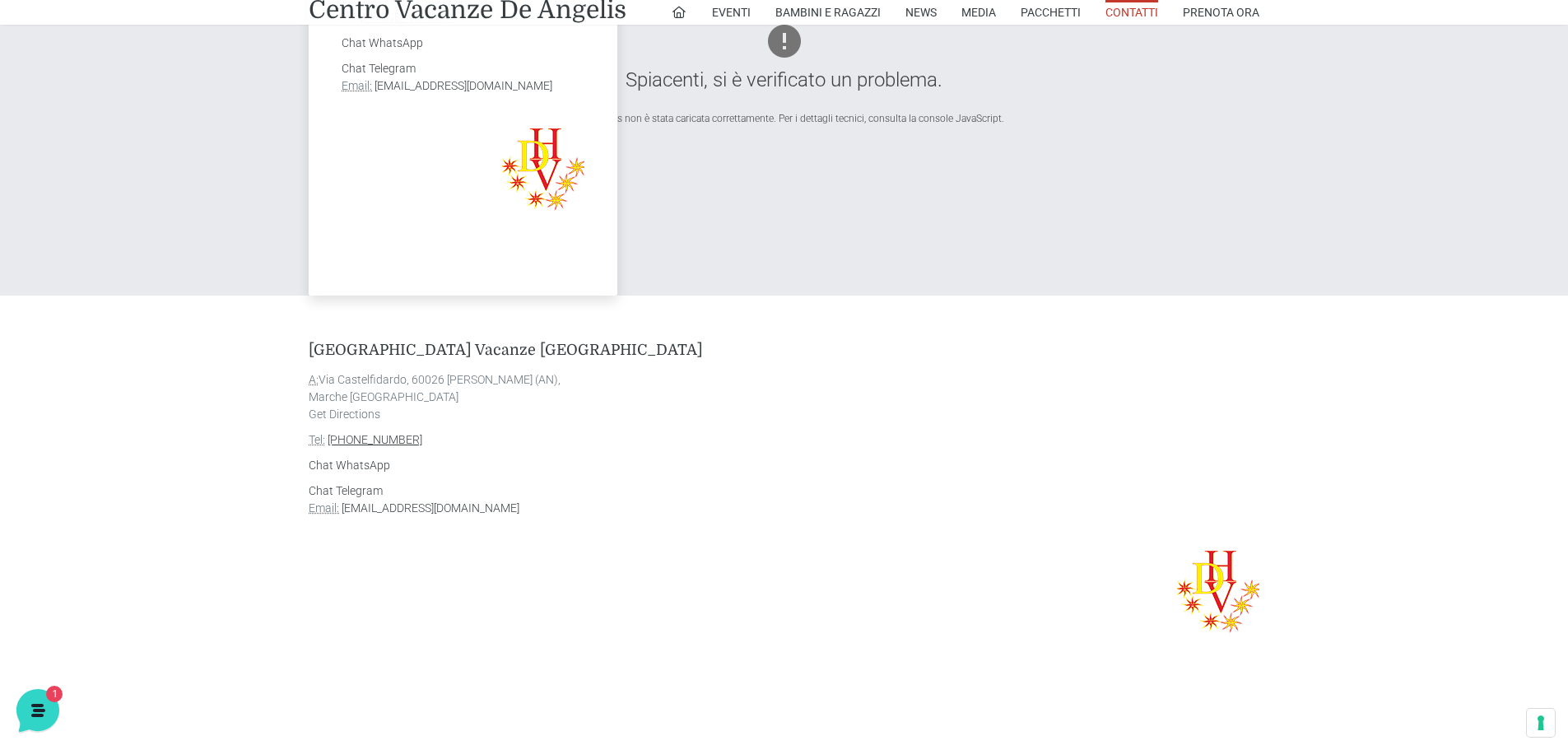
click at [1147, 10] on link "Contatti" at bounding box center [1132, 12] width 53 height 25
click at [1206, 9] on link "Prenota Ora" at bounding box center [1221, 12] width 77 height 25
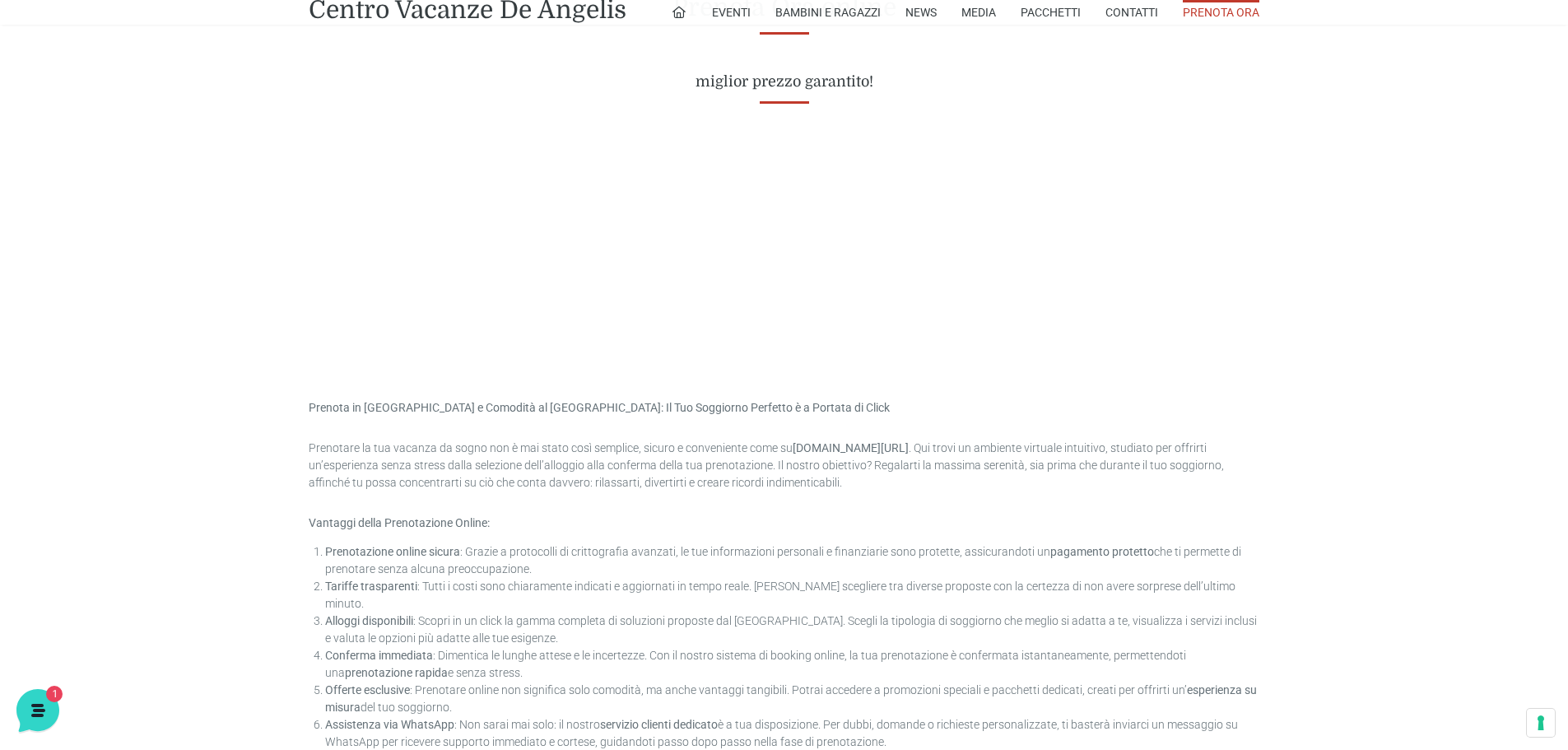
scroll to position [601, 0]
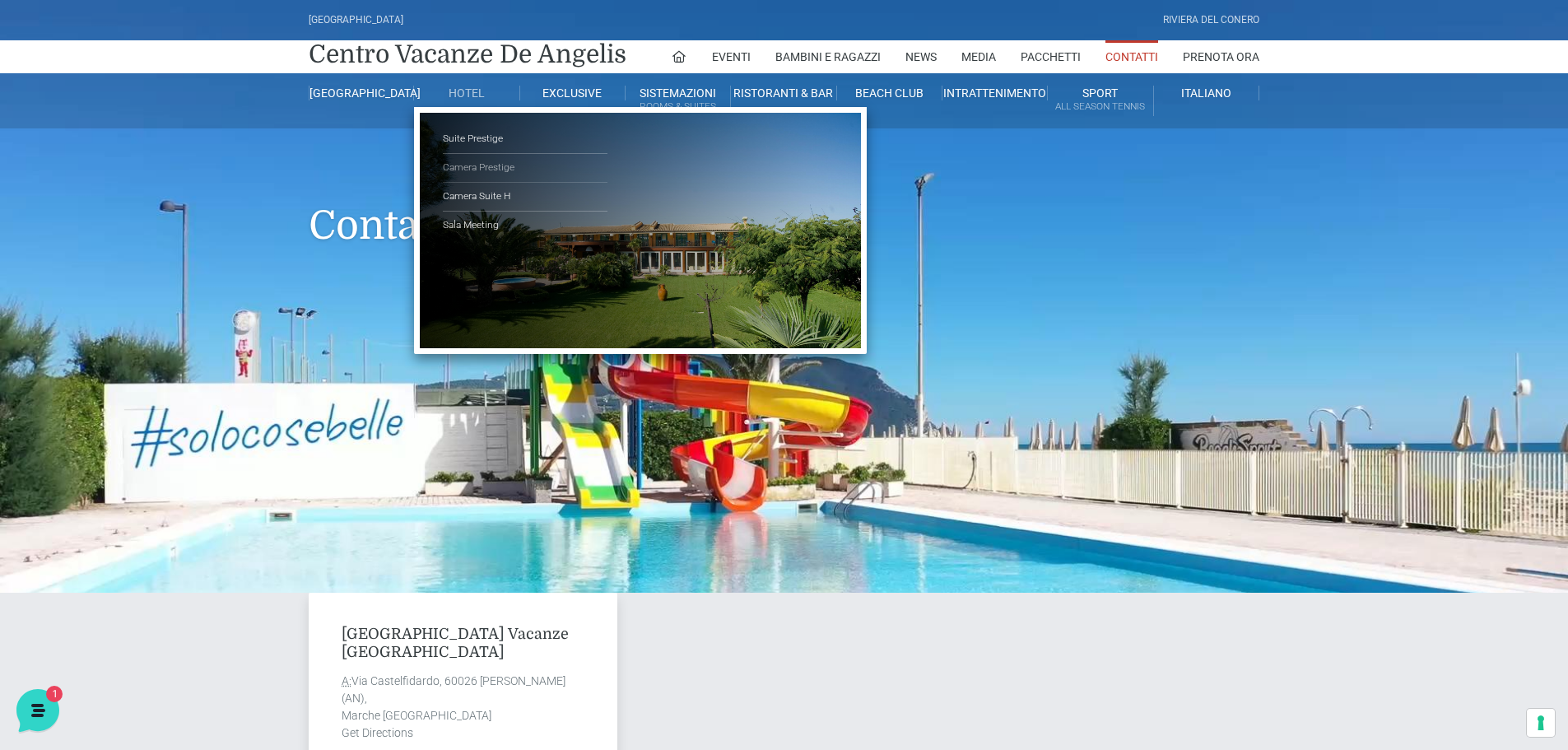
click at [466, 168] on link "Camera Prestige" at bounding box center [524, 168] width 164 height 29
